Goal: Task Accomplishment & Management: Complete application form

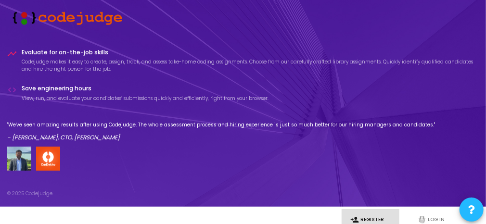
click at [349, 139] on p "- [PERSON_NAME], CTO, [PERSON_NAME]" at bounding box center [221, 137] width 428 height 9
click at [152, 107] on div "timeline Evaluate for on-the-job skills Codejudge makes it easy to create, assi…" at bounding box center [243, 110] width 472 height 122
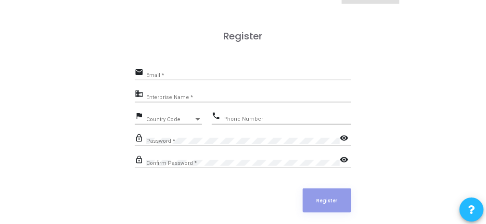
scroll to position [229, 0]
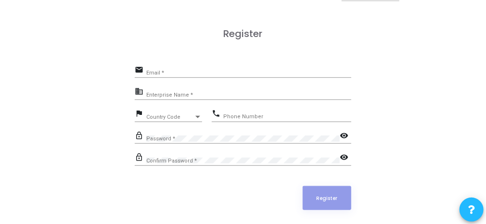
drag, startPoint x: 164, startPoint y: 77, endPoint x: 163, endPoint y: 72, distance: 5.4
click at [163, 72] on div "Email *" at bounding box center [248, 71] width 205 height 13
click at [163, 72] on input "Email *" at bounding box center [248, 73] width 205 height 6
type input "[EMAIL_ADDRESS][DOMAIN_NAME]"
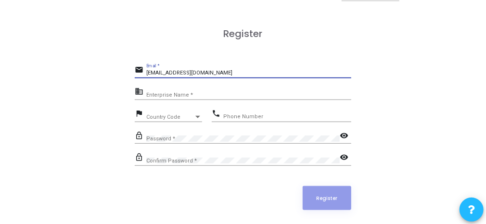
click at [170, 98] on div "Enterprise Name *" at bounding box center [248, 92] width 205 height 13
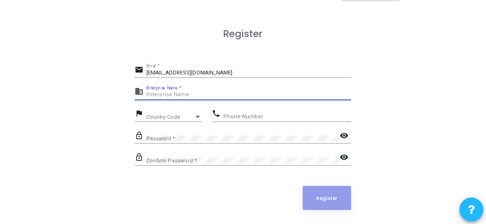
click at [170, 94] on input "Enterprise Name *" at bounding box center [248, 95] width 205 height 6
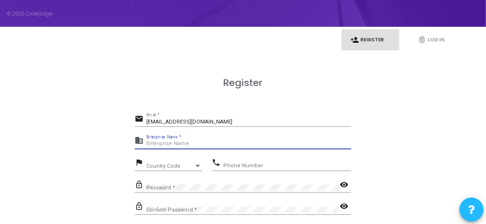
scroll to position [193, 0]
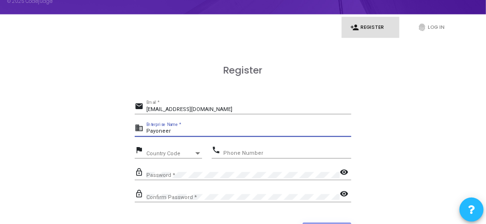
type input "Payoneer"
click at [161, 153] on span "Country Code" at bounding box center [169, 153] width 47 height 5
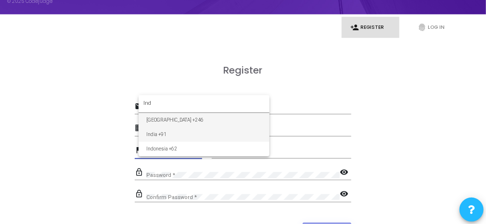
type input "Ind"
click at [159, 135] on span "India +91" at bounding box center [204, 135] width 116 height 14
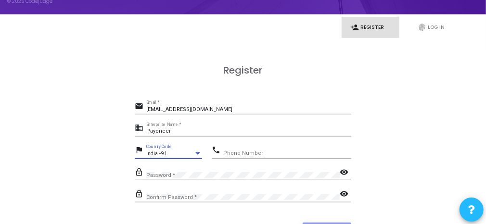
click at [247, 153] on input "Phone Number" at bounding box center [287, 154] width 128 height 6
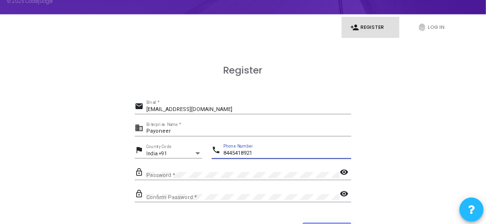
type input "8445418921"
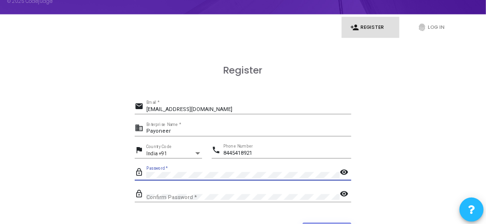
click at [342, 171] on mat-icon "visibility" at bounding box center [346, 174] width 12 height 12
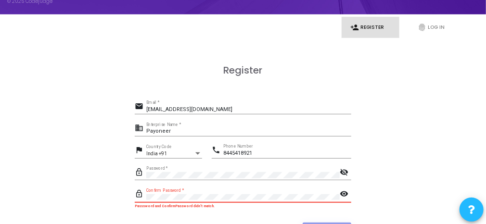
click at [341, 197] on mat-icon "visibility" at bounding box center [346, 195] width 12 height 12
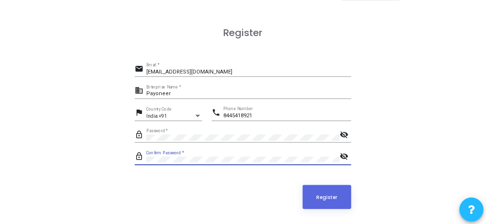
scroll to position [256, 0]
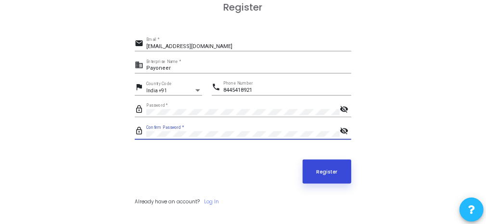
click at [333, 175] on button "Register" at bounding box center [327, 172] width 49 height 24
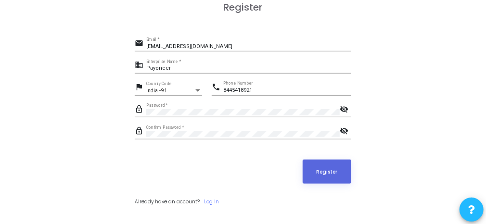
click at [237, 50] on div "[EMAIL_ADDRESS][DOMAIN_NAME] Email *" at bounding box center [248, 44] width 205 height 13
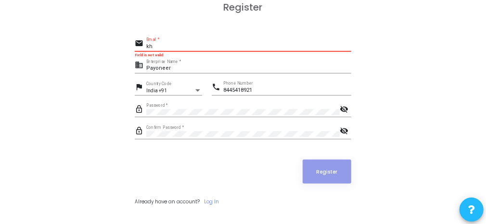
type input "k"
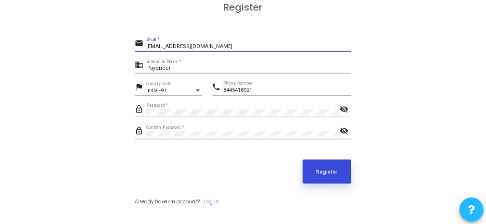
type input "[EMAIL_ADDRESS][DOMAIN_NAME]"
click at [333, 164] on button "Register" at bounding box center [327, 172] width 49 height 24
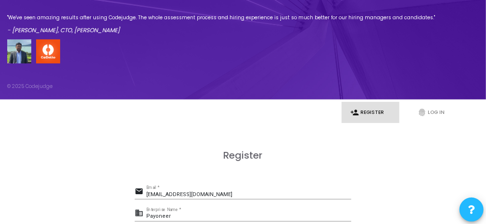
scroll to position [108, 0]
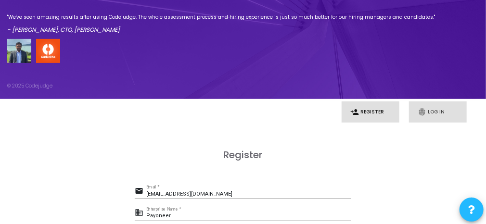
click at [418, 112] on icon "fingerprint" at bounding box center [422, 112] width 9 height 9
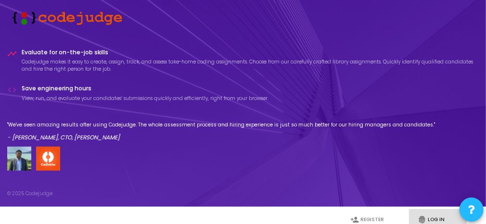
type input "[EMAIL_ADDRESS][DOMAIN_NAME]"
drag, startPoint x: 484, startPoint y: 125, endPoint x: 489, endPoint y: 135, distance: 10.8
click at [486, 135] on html "timeline Evaluate for on-the-job skills Codejudge makes it easy to create, assi…" at bounding box center [243, 112] width 486 height 224
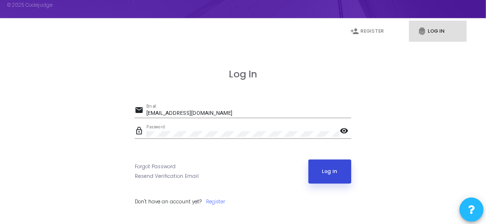
click at [317, 178] on button "Log In" at bounding box center [330, 172] width 43 height 24
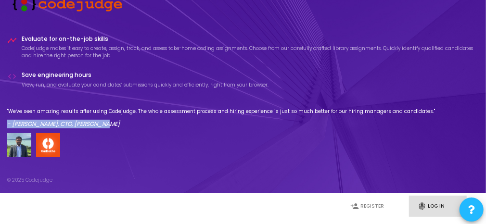
scroll to position [0, 0]
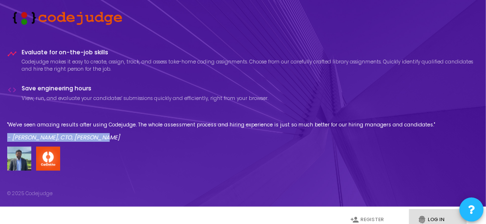
click at [106, 13] on img at bounding box center [65, 17] width 116 height 15
click at [16, 169] on img at bounding box center [19, 159] width 24 height 24
click at [43, 158] on img at bounding box center [48, 159] width 24 height 24
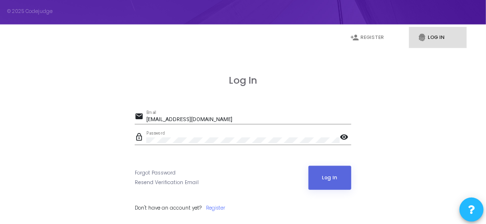
scroll to position [189, 0]
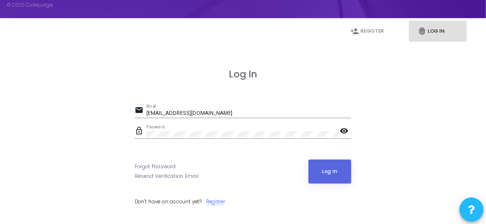
click at [216, 203] on link "Register" at bounding box center [215, 201] width 19 height 7
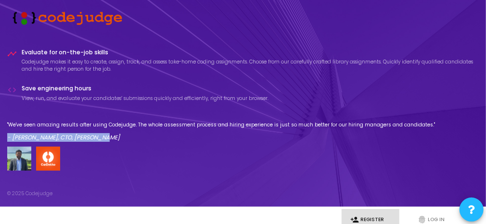
type input "[EMAIL_ADDRESS][DOMAIN_NAME]"
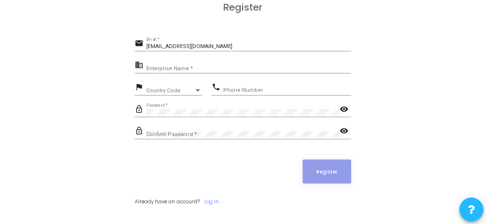
click at [346, 113] on mat-icon "visibility" at bounding box center [346, 110] width 12 height 12
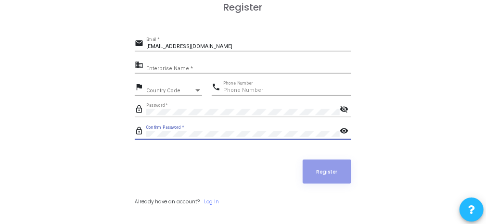
click at [172, 91] on span "Country Code" at bounding box center [169, 90] width 47 height 5
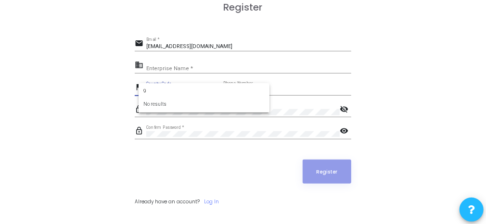
type input "91"
click at [169, 71] on div at bounding box center [243, 112] width 486 height 224
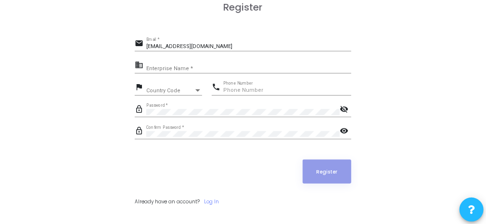
click at [177, 59] on div "business Enterprise Name *" at bounding box center [243, 66] width 217 height 15
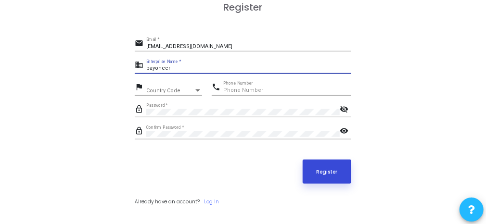
type input "payoneer"
click at [324, 168] on button "Register" at bounding box center [327, 172] width 49 height 24
click at [341, 164] on button "Register" at bounding box center [327, 172] width 49 height 24
click at [339, 178] on button "Register" at bounding box center [327, 172] width 49 height 24
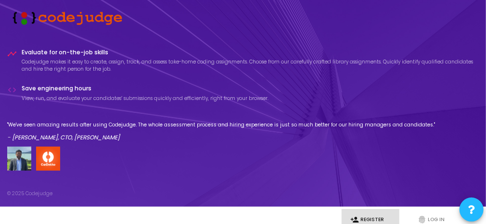
scroll to position [32, 0]
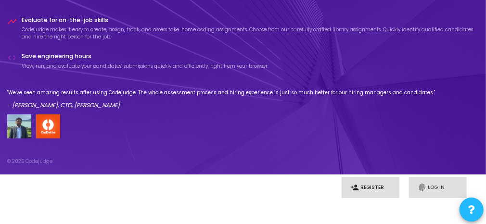
click at [433, 184] on link "fingerprint Log In" at bounding box center [438, 187] width 58 height 21
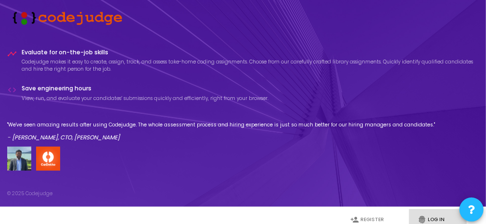
type input "[EMAIL_ADDRESS][DOMAIN_NAME]"
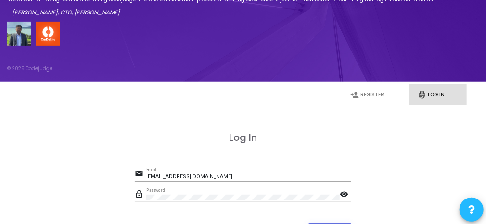
scroll to position [189, 0]
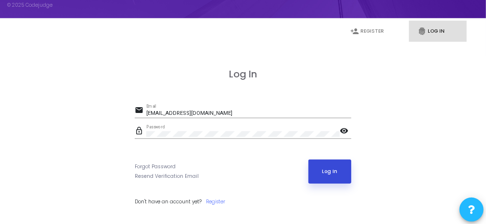
click at [324, 183] on button "Log In" at bounding box center [330, 172] width 43 height 24
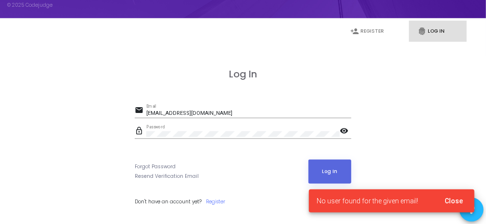
click at [285, 95] on div "Log In email [EMAIL_ADDRESS][DOMAIN_NAME] Email lock_outline Password visibilit…" at bounding box center [243, 146] width 217 height 156
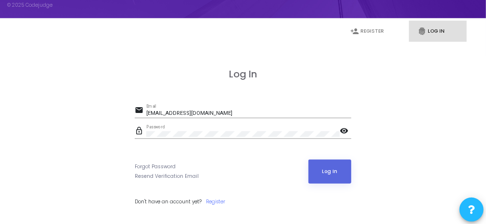
scroll to position [0, 0]
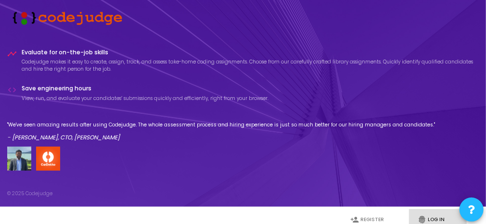
click at [31, 164] on img at bounding box center [19, 159] width 24 height 24
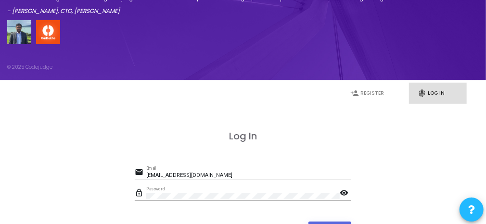
scroll to position [189, 0]
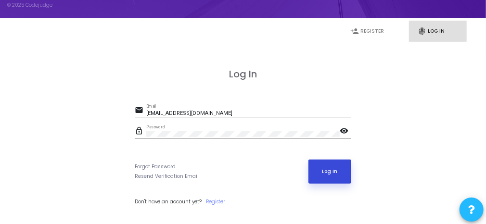
click at [334, 175] on button "Log In" at bounding box center [330, 172] width 43 height 24
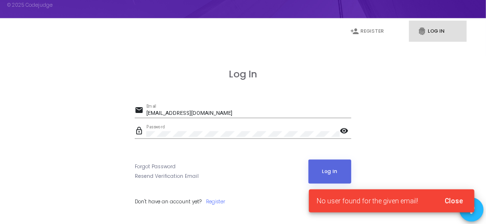
click at [453, 204] on span "Close" at bounding box center [454, 201] width 18 height 8
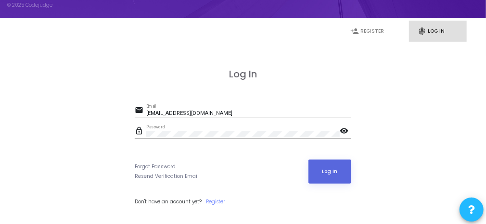
scroll to position [0, 0]
